Goal: Transaction & Acquisition: Download file/media

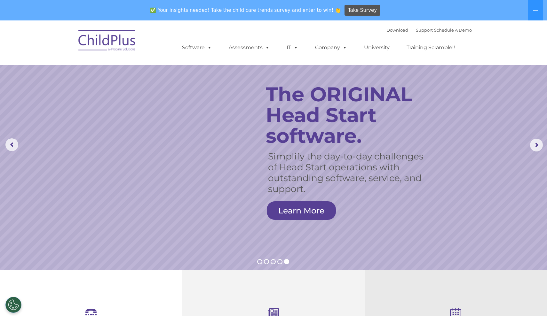
select select "MEDIUM"
click at [389, 29] on link "Download" at bounding box center [398, 30] width 22 height 5
click at [387, 30] on link "Download" at bounding box center [398, 30] width 22 height 5
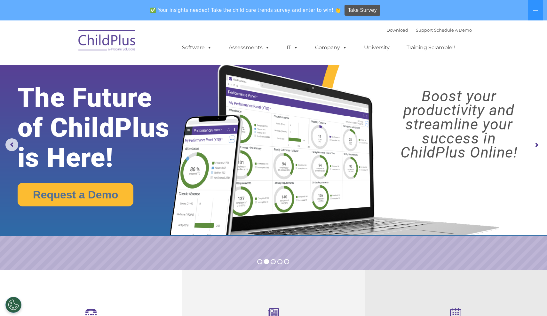
select select "MEDIUM"
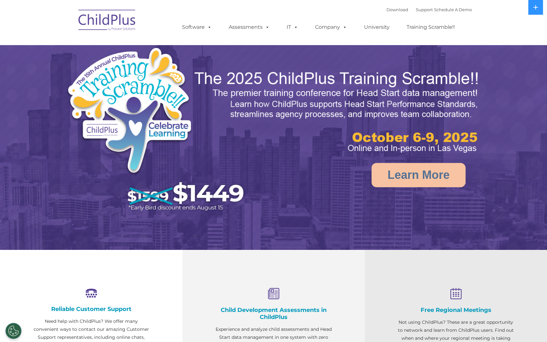
select select "MEDIUM"
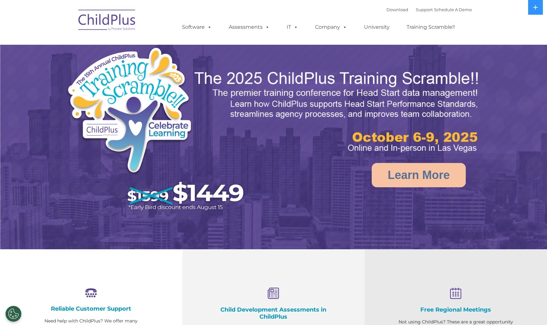
select select "MEDIUM"
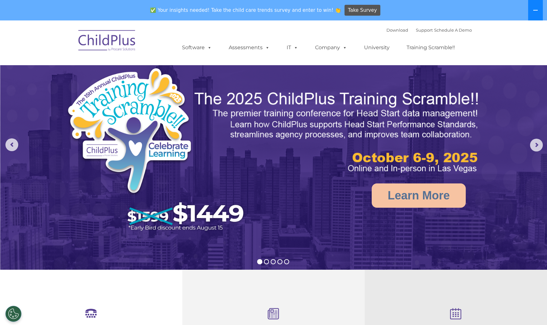
click at [538, 8] on icon at bounding box center [535, 10] width 5 height 5
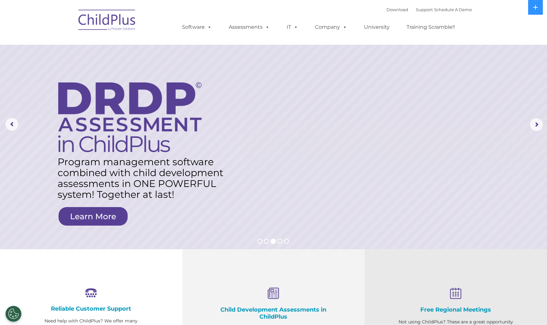
drag, startPoint x: 366, startPoint y: 38, endPoint x: 352, endPoint y: 38, distance: 14.1
